Goal: Find specific page/section: Find specific page/section

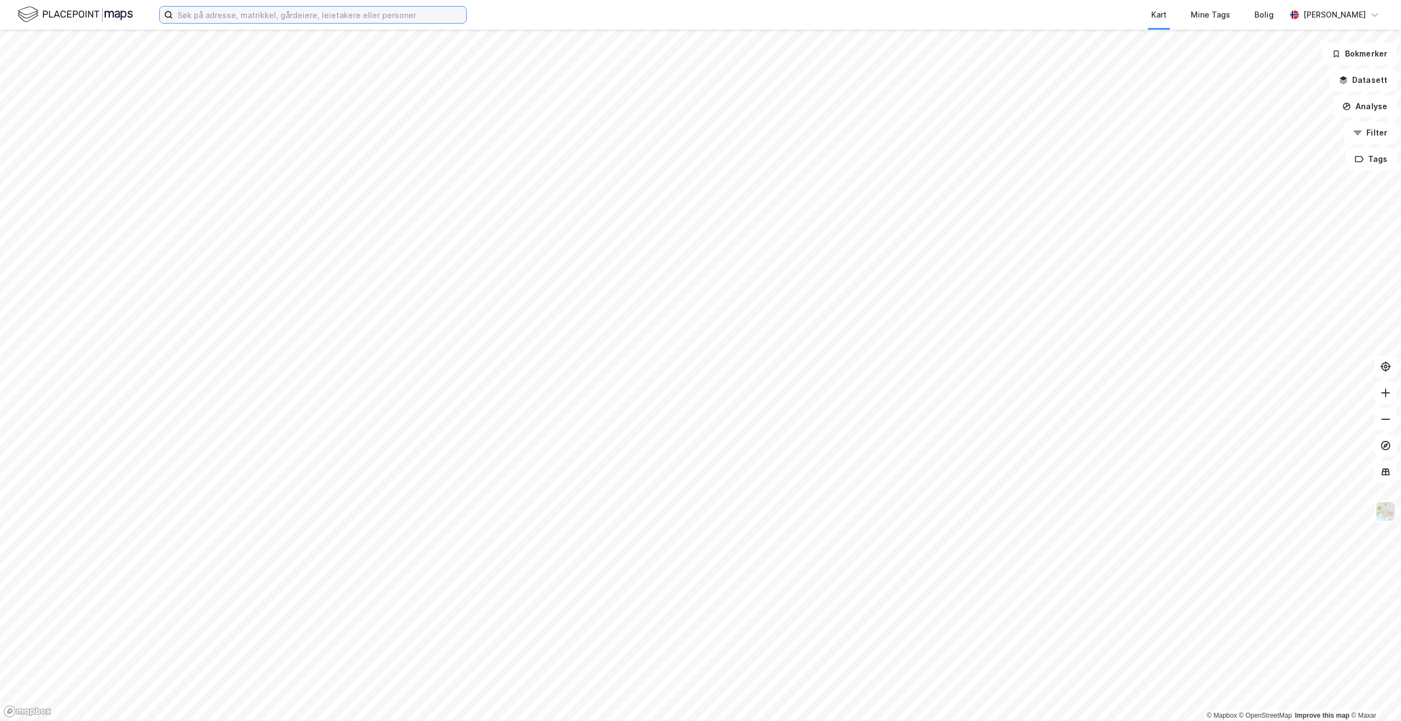
click at [317, 14] on input at bounding box center [319, 15] width 293 height 16
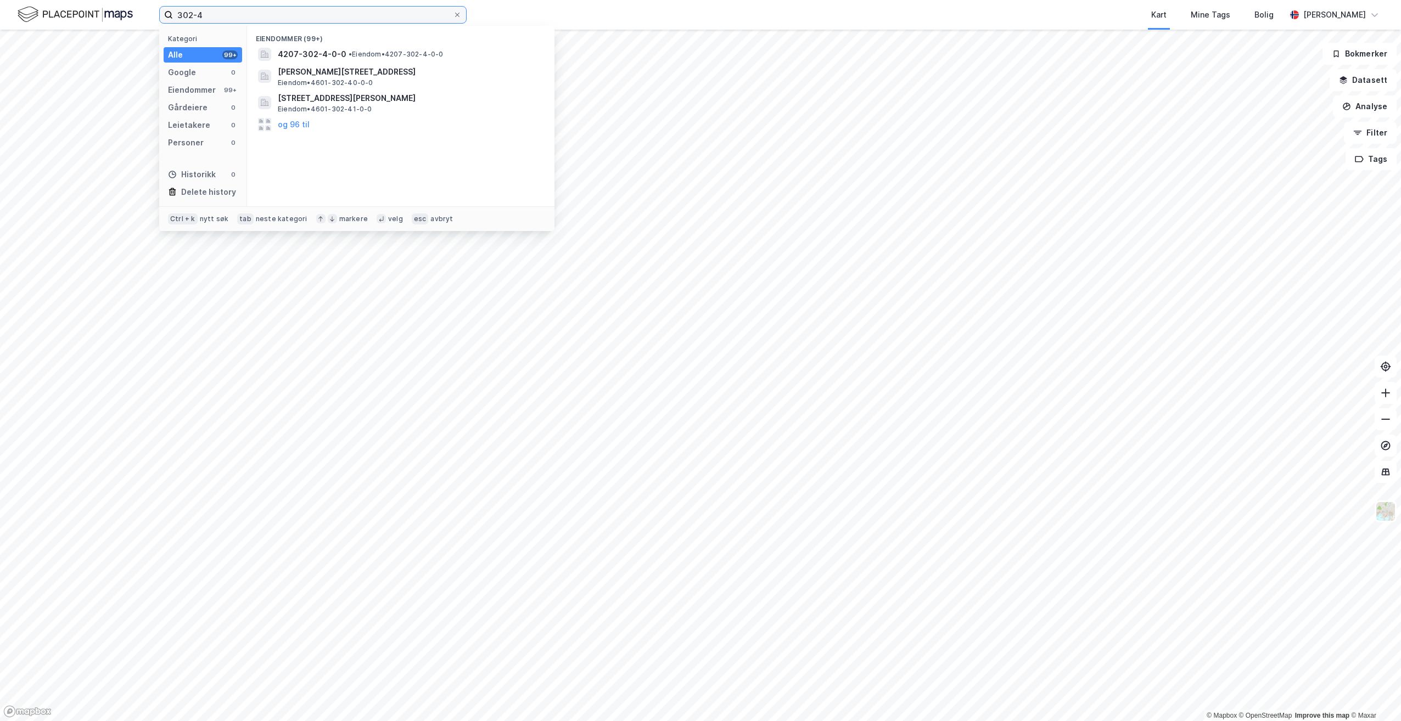
click at [176, 13] on input "302-4" at bounding box center [313, 15] width 280 height 16
click at [173, 12] on input "302-4" at bounding box center [313, 15] width 280 height 16
type input "tønsberg-302-4"
click at [340, 59] on span "[STREET_ADDRESS]" at bounding box center [409, 54] width 263 height 13
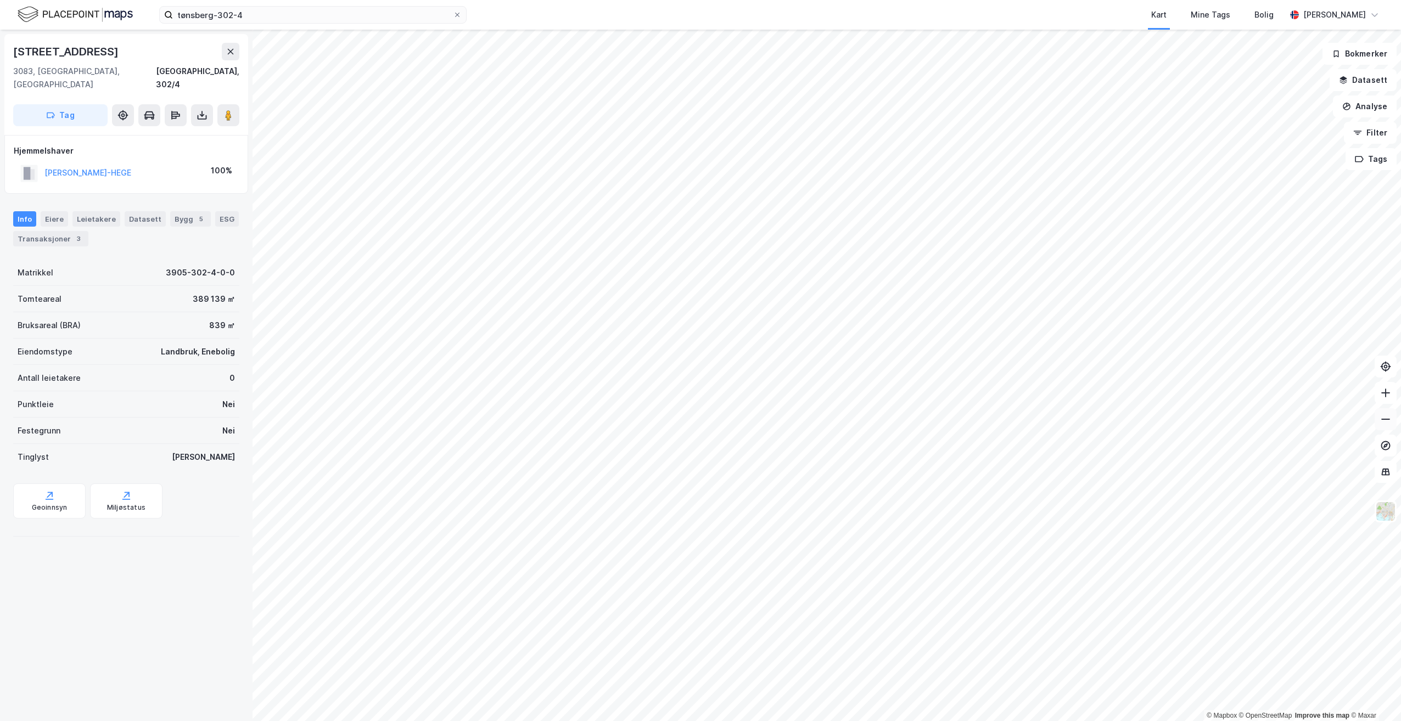
click at [1384, 418] on icon at bounding box center [1385, 419] width 11 height 11
click at [1387, 420] on icon at bounding box center [1385, 419] width 11 height 11
click at [1346, 79] on icon "button" at bounding box center [1343, 78] width 7 height 4
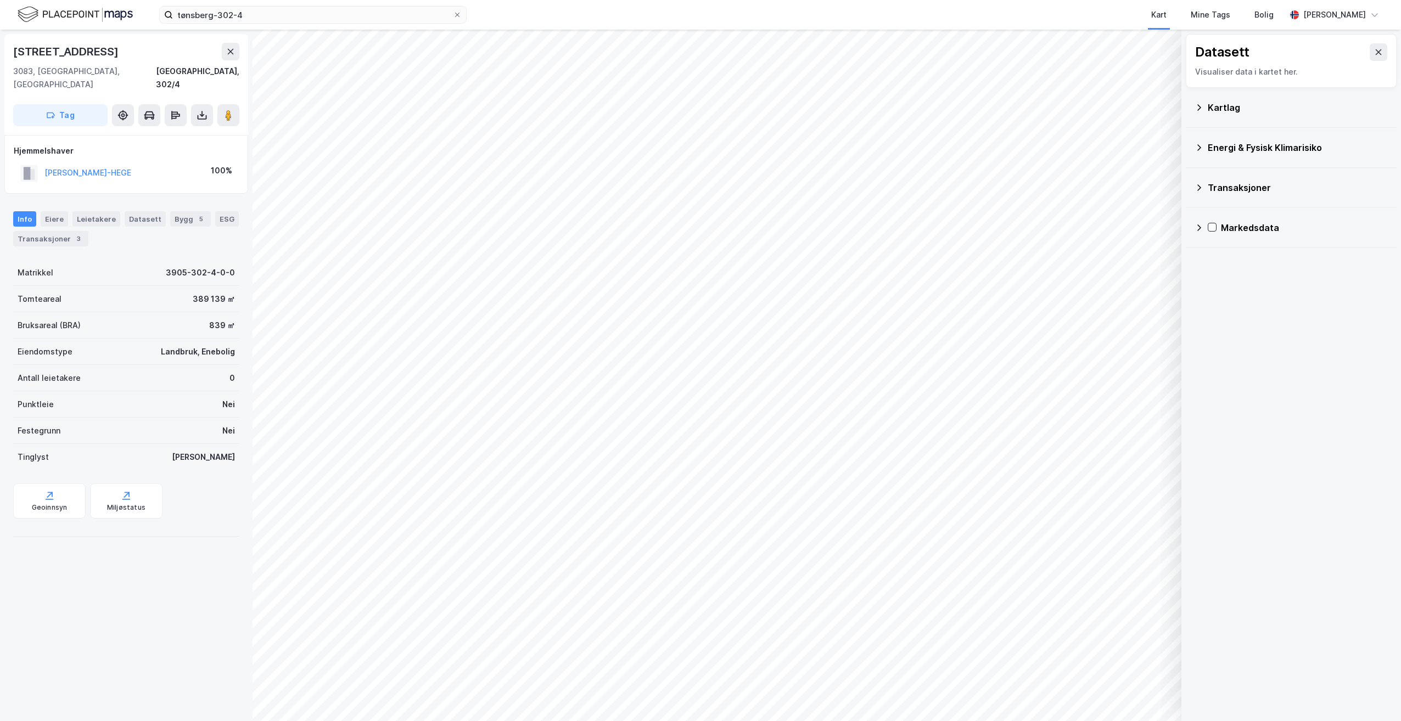
click at [1199, 107] on icon at bounding box center [1198, 107] width 9 height 9
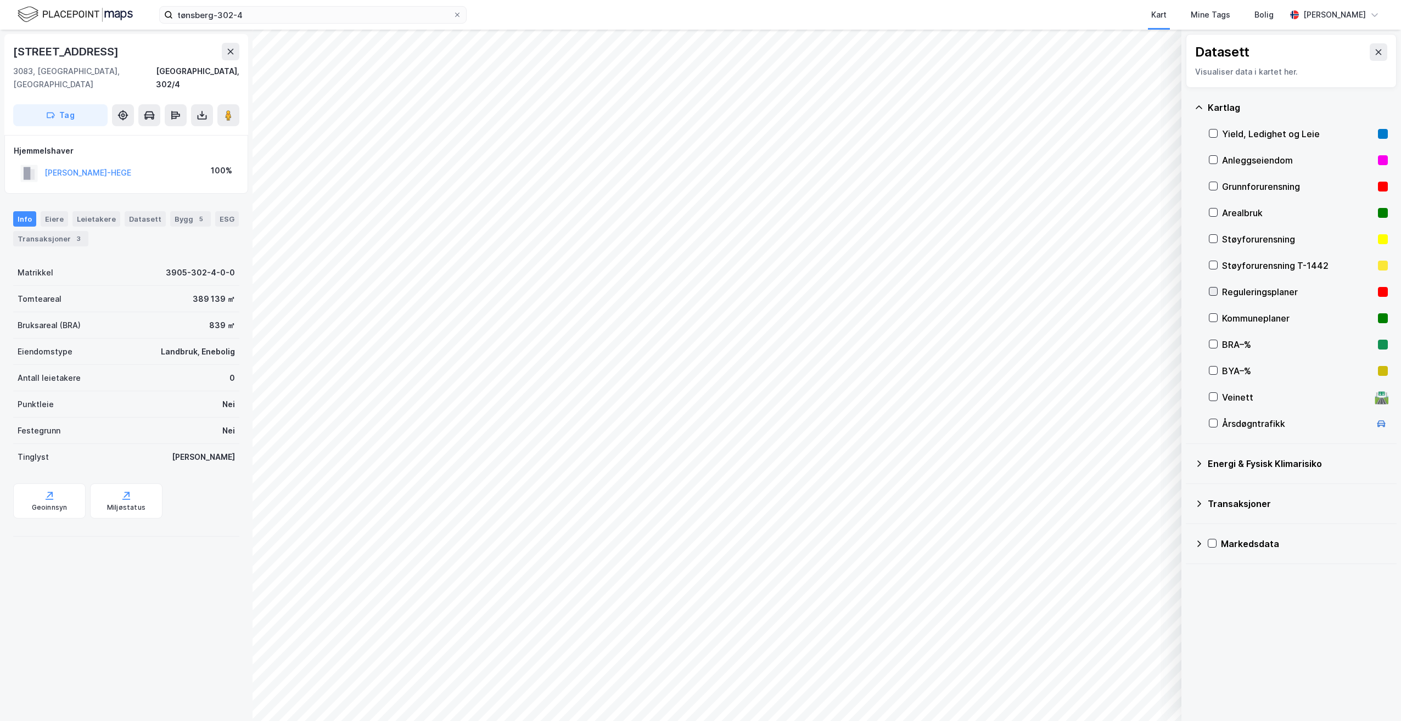
click at [1214, 291] on icon at bounding box center [1213, 292] width 8 height 8
click at [1374, 49] on icon at bounding box center [1378, 52] width 9 height 9
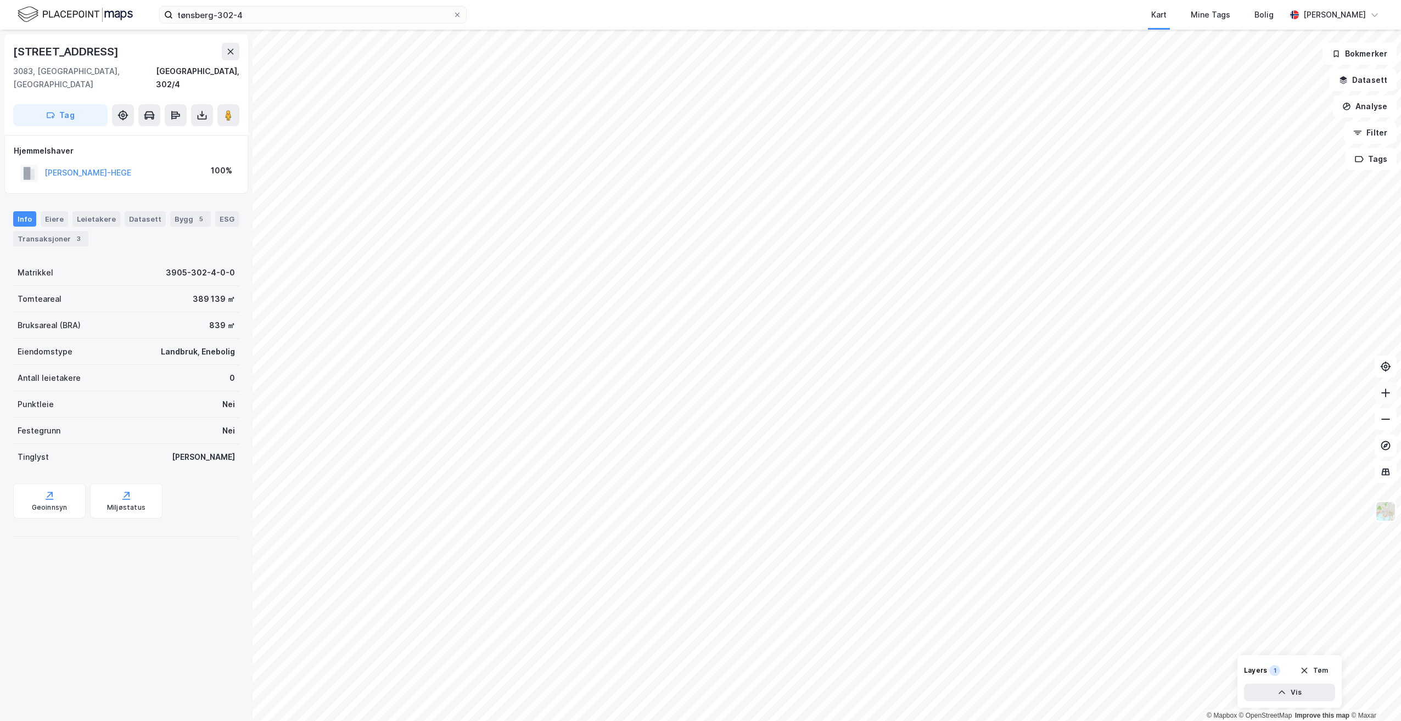
click at [1389, 392] on icon at bounding box center [1385, 392] width 11 height 11
